Goal: Information Seeking & Learning: Find specific fact

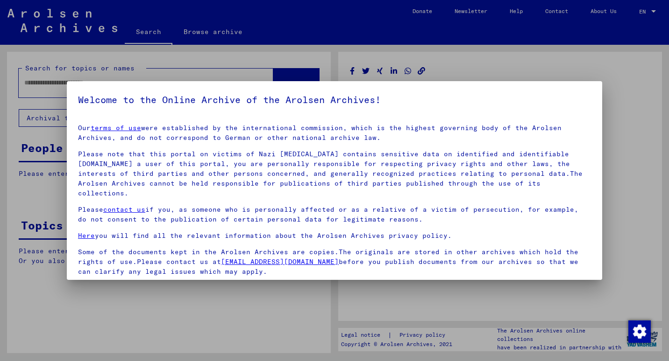
type input "*******"
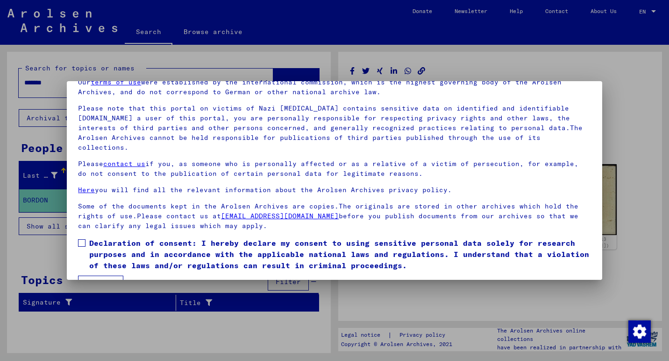
scroll to position [61, 0]
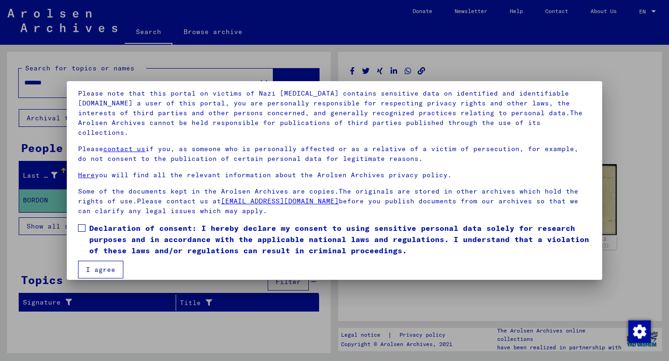
click at [107, 261] on button "I agree" at bounding box center [100, 270] width 45 height 18
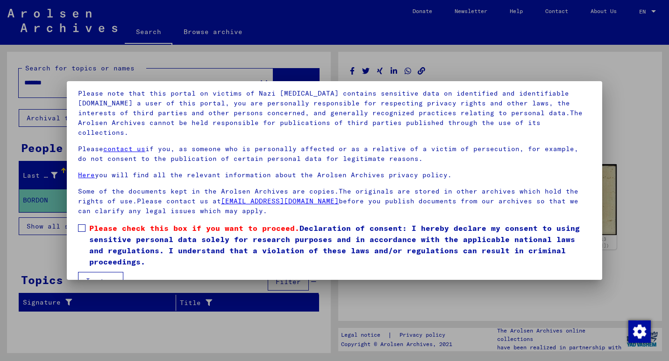
click at [84, 224] on label "Please check this box if you want to proceed. Declaration of consent: I hereby …" at bounding box center [334, 245] width 513 height 45
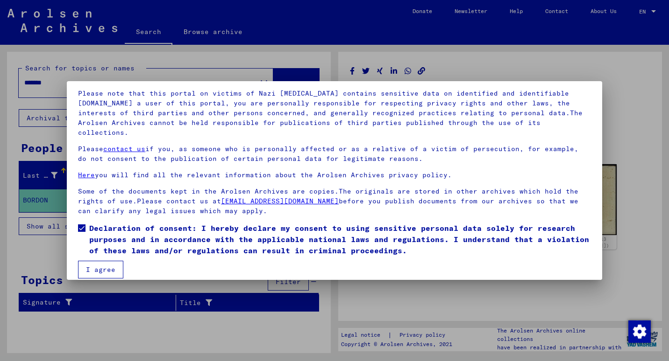
click at [98, 261] on button "I agree" at bounding box center [100, 270] width 45 height 18
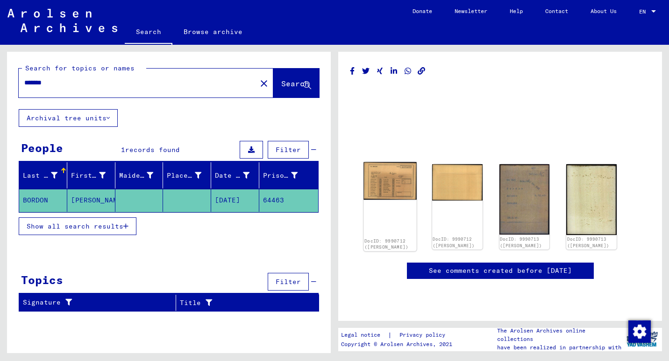
click at [393, 176] on img at bounding box center [389, 182] width 53 height 38
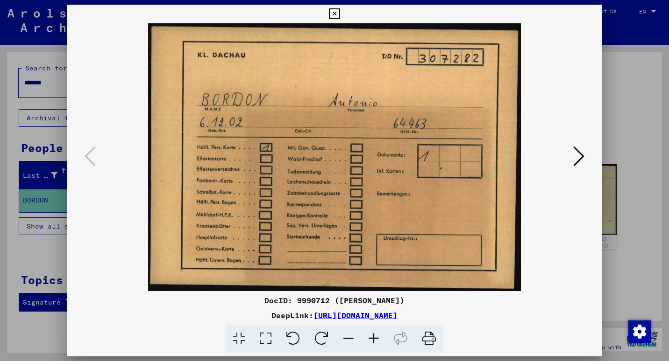
click at [576, 156] on icon at bounding box center [578, 156] width 11 height 22
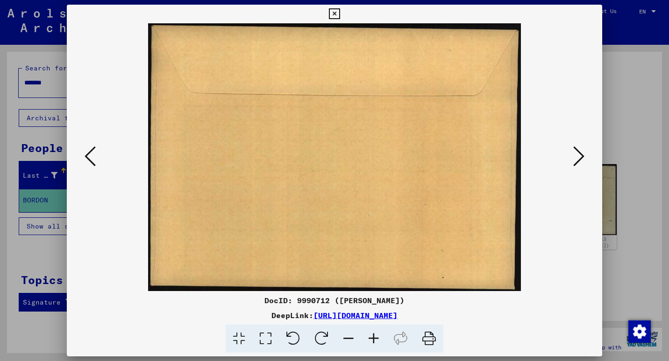
click at [576, 156] on icon at bounding box center [578, 156] width 11 height 22
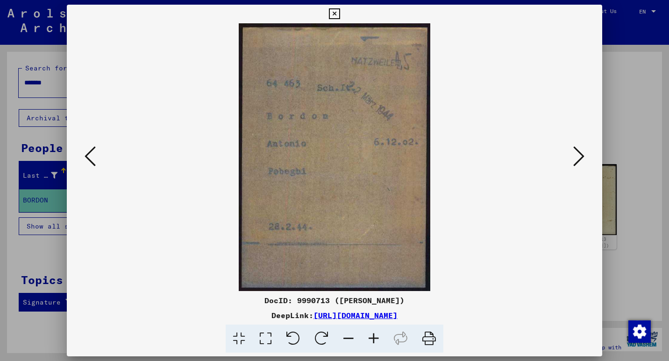
click at [576, 156] on icon at bounding box center [578, 156] width 11 height 22
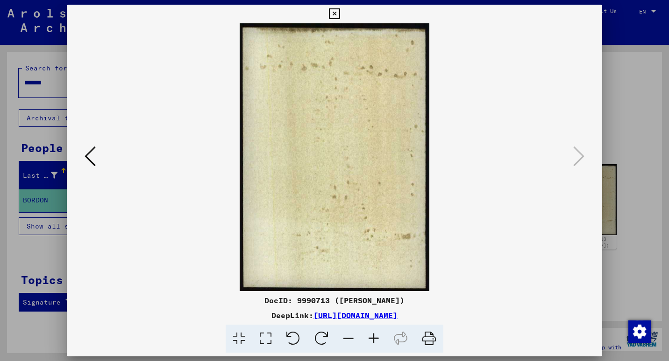
click at [334, 14] on icon at bounding box center [334, 13] width 11 height 11
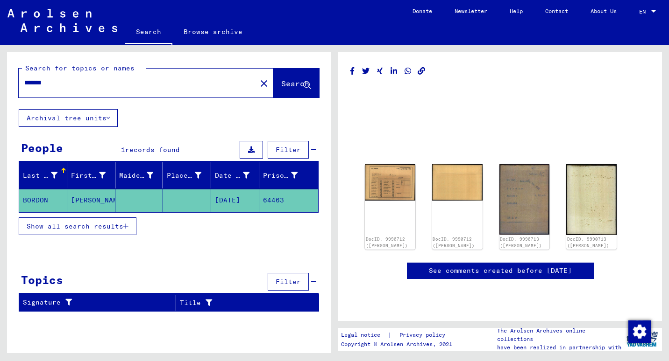
scroll to position [283, 0]
